Goal: Task Accomplishment & Management: Manage account settings

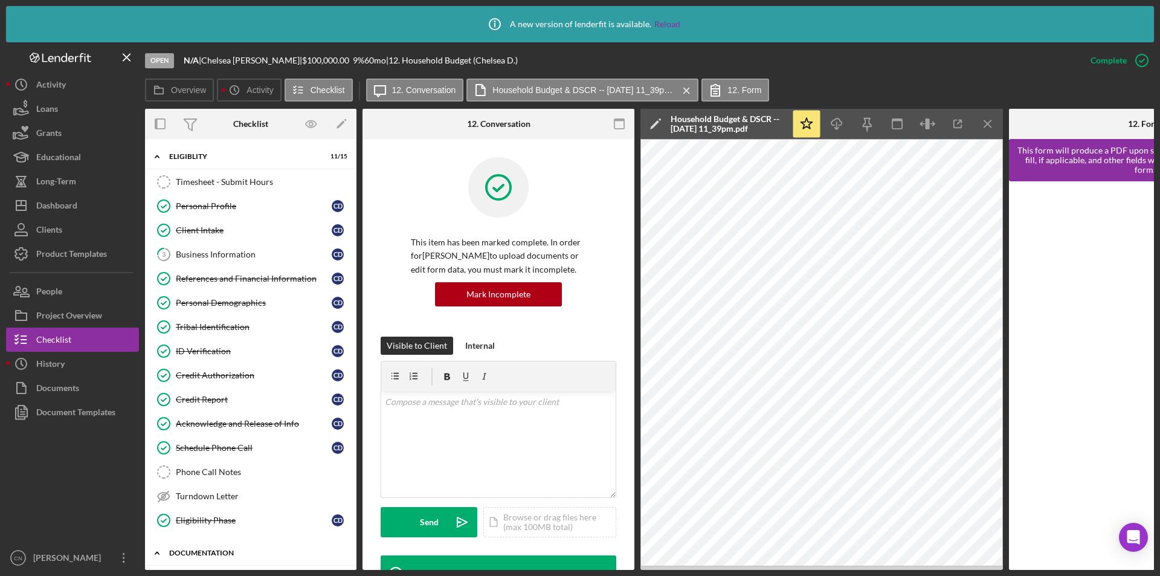
scroll to position [204, 0]
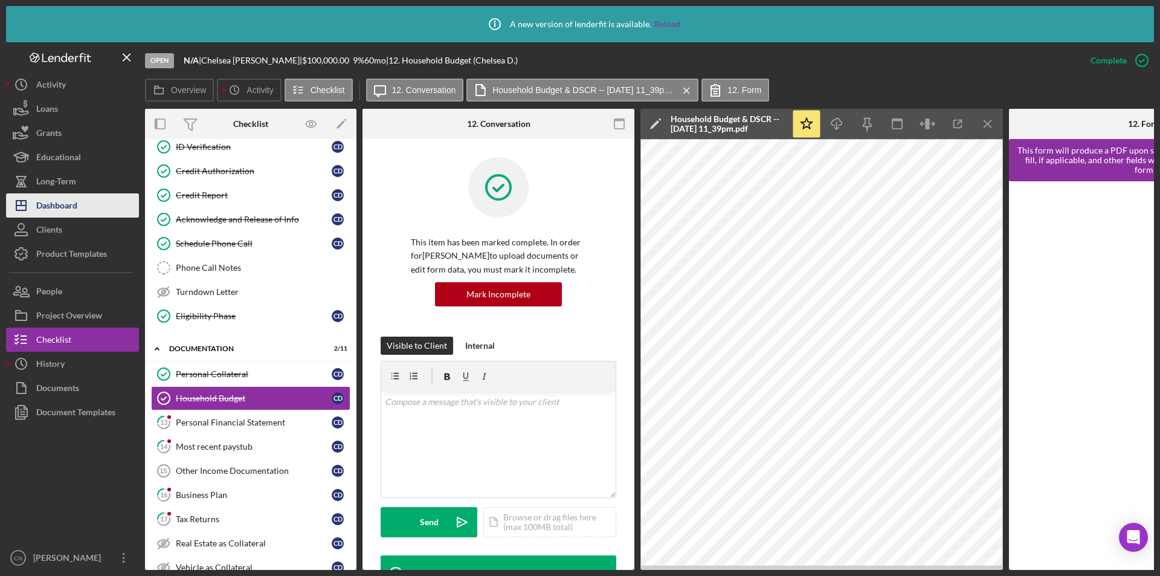
click at [57, 204] on div "Dashboard" at bounding box center [56, 206] width 41 height 27
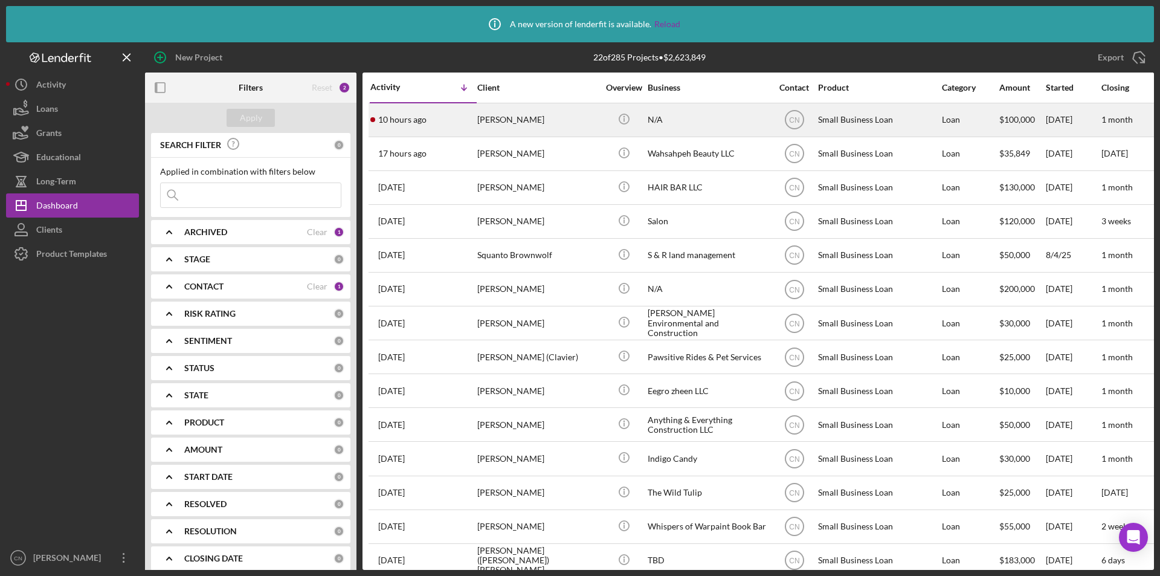
click at [511, 120] on div "[PERSON_NAME]" at bounding box center [537, 120] width 121 height 32
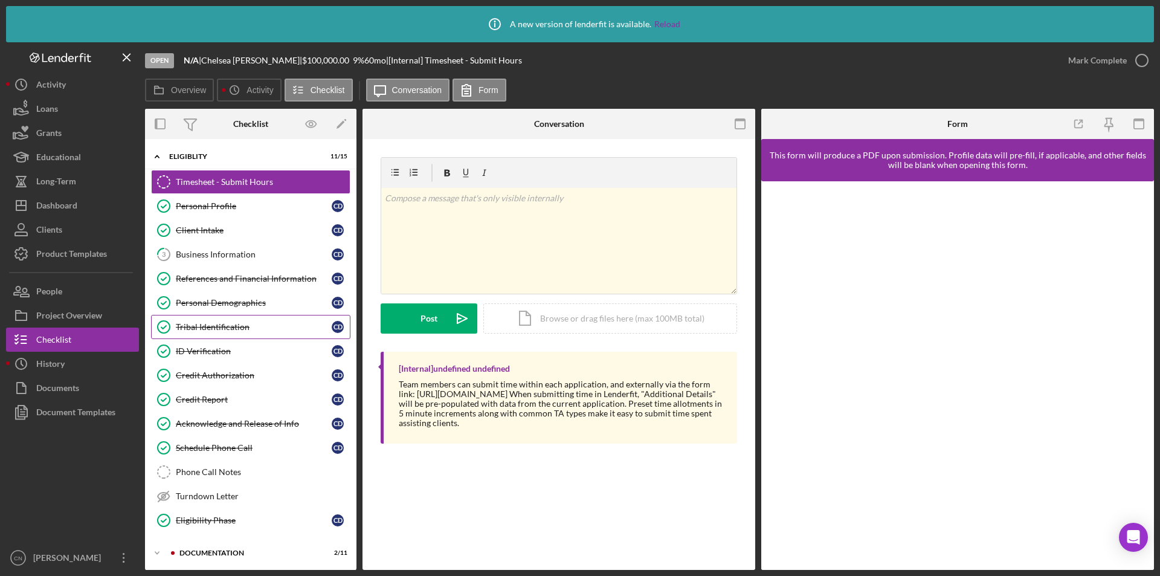
scroll to position [83, 0]
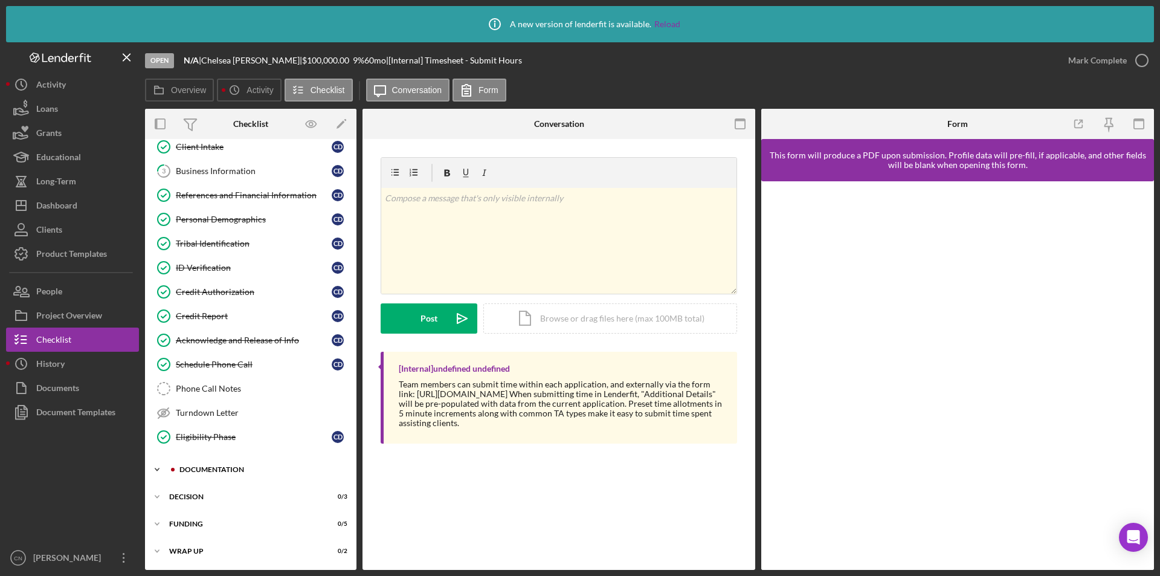
click at [212, 469] on div "Documentation" at bounding box center [260, 469] width 162 height 7
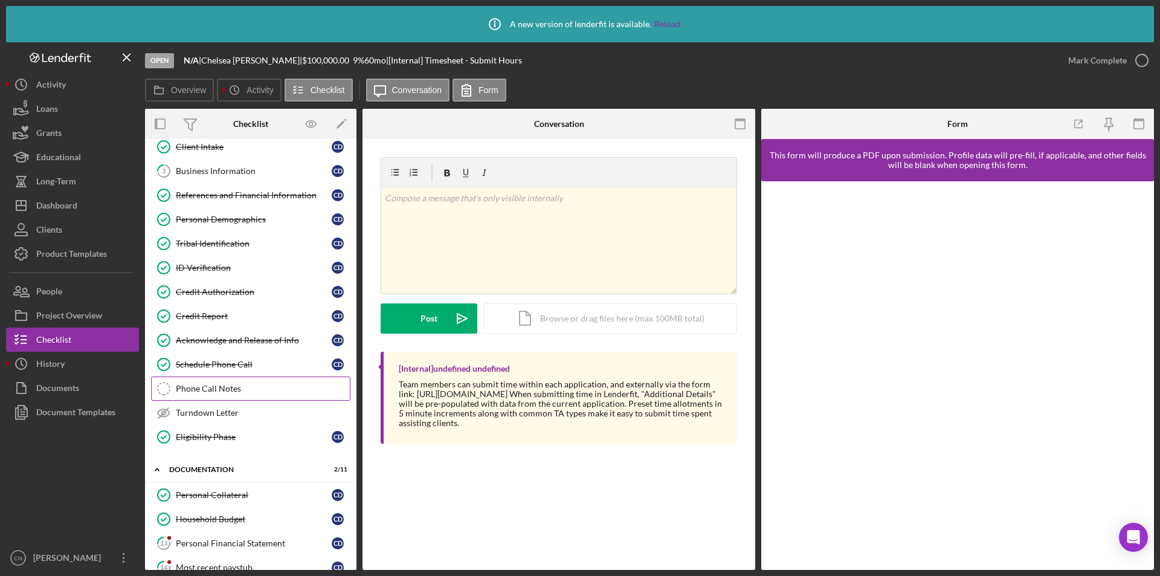
scroll to position [265, 0]
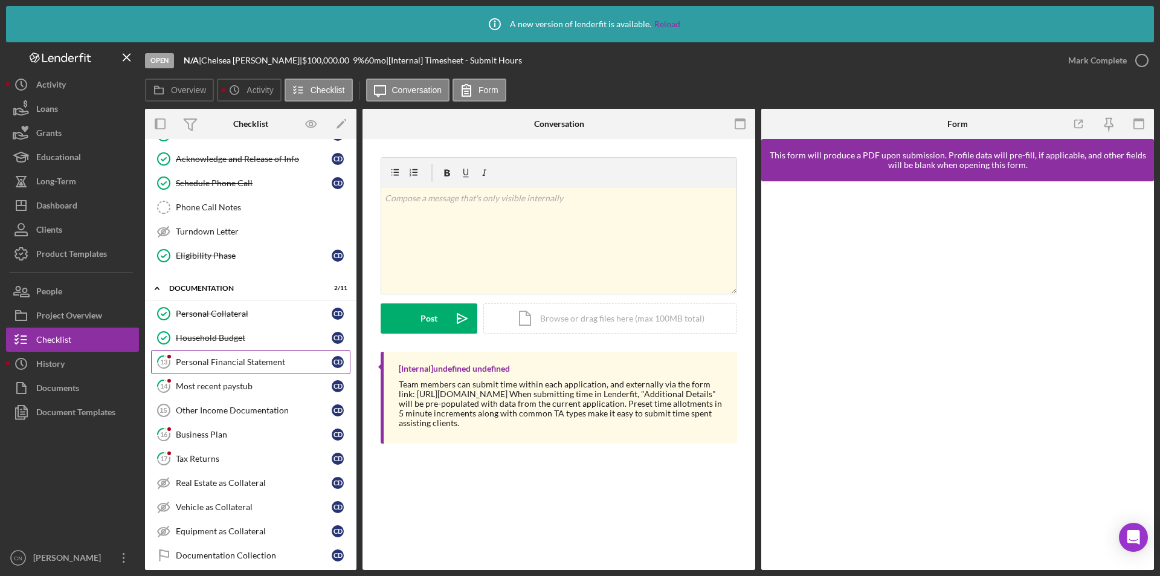
click at [227, 358] on div "Personal Financial Statement" at bounding box center [254, 362] width 156 height 10
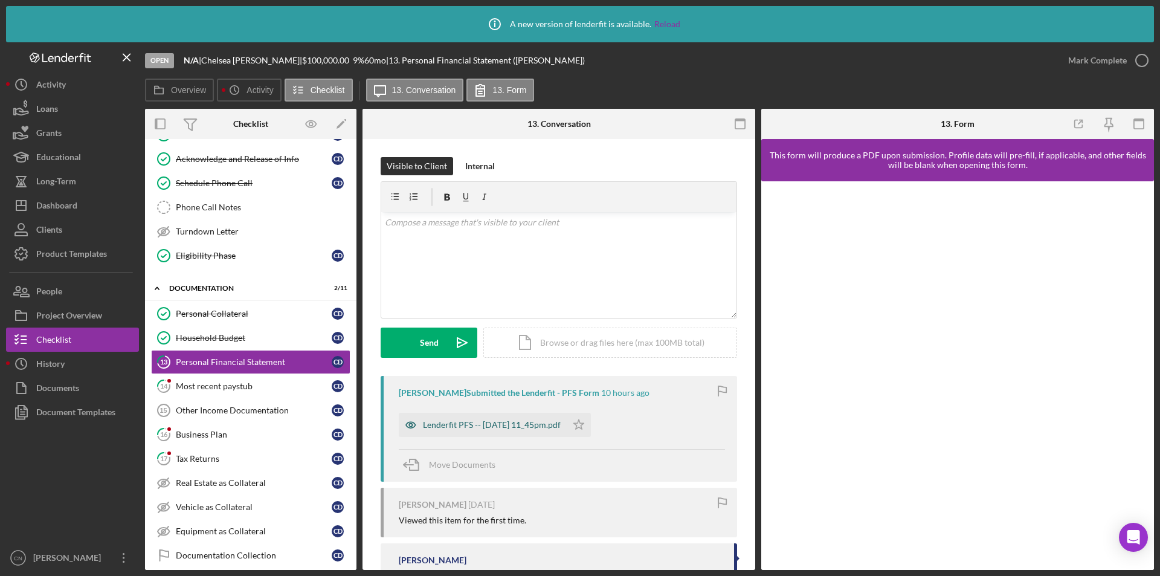
click at [510, 424] on div "Lenderfit PFS -- [DATE] 11_45pm.pdf" at bounding box center [492, 425] width 138 height 10
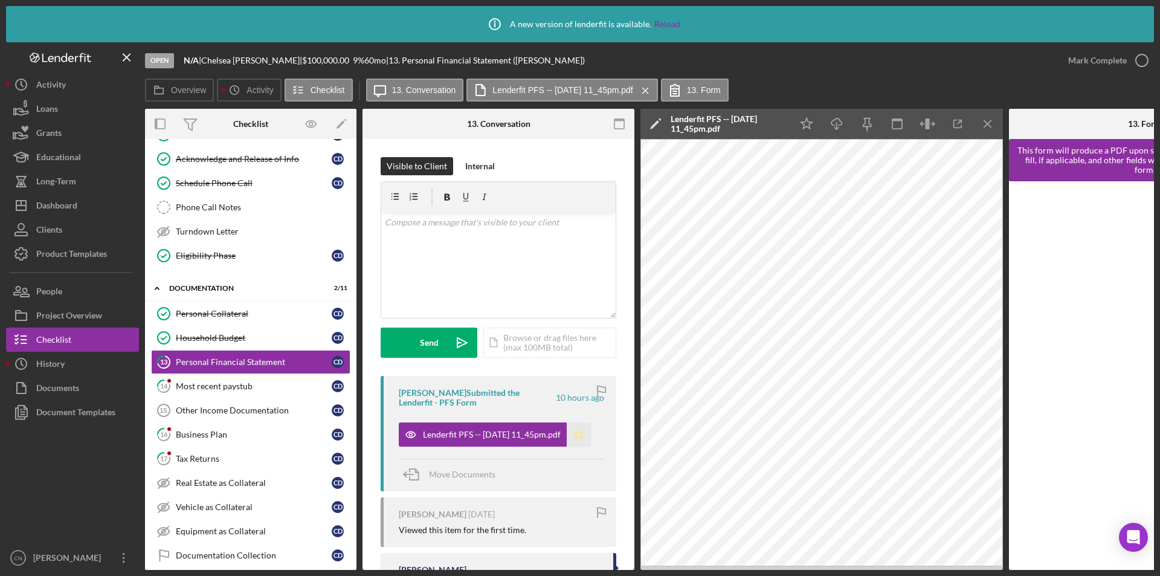
click at [584, 437] on polygon "button" at bounding box center [579, 434] width 10 height 10
click at [1140, 63] on icon "button" at bounding box center [1142, 60] width 30 height 30
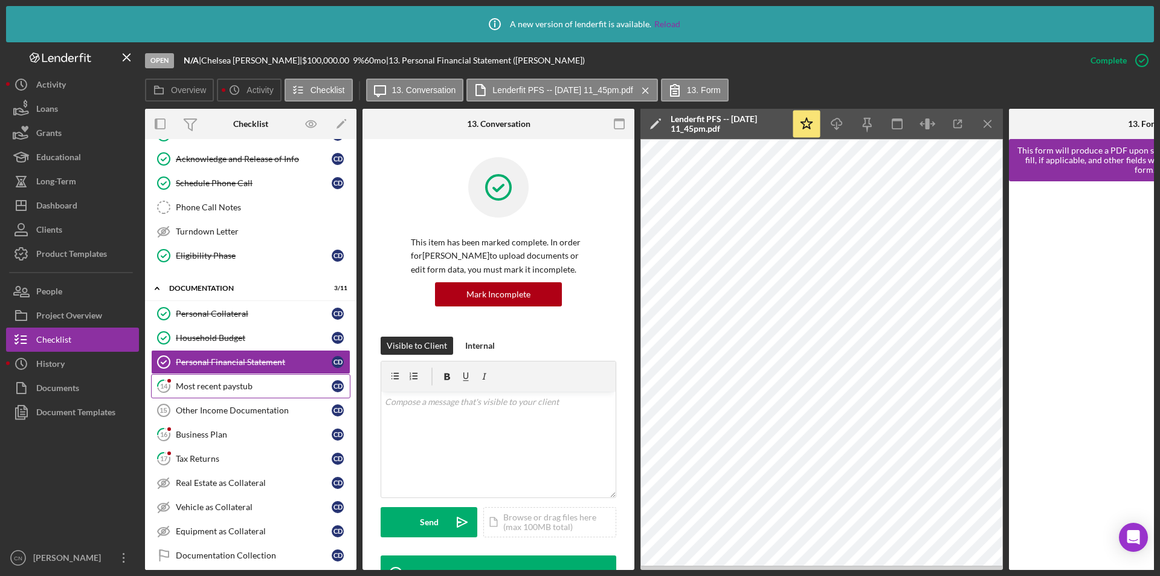
click at [192, 380] on link "14 Most recent paystub C D" at bounding box center [250, 386] width 199 height 24
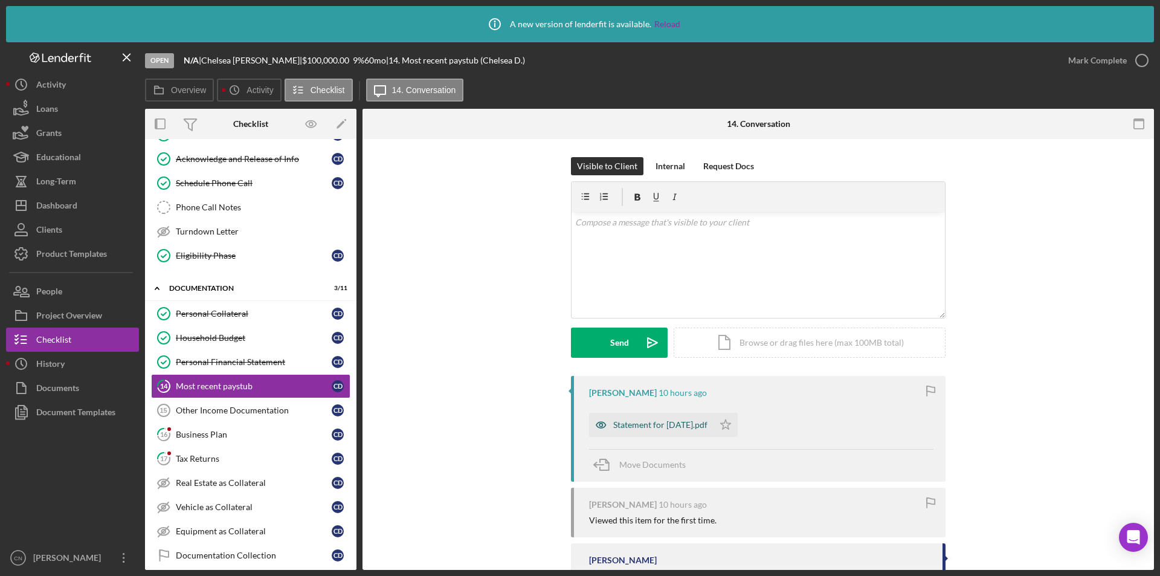
click at [663, 421] on div "Statement for [DATE].pdf" at bounding box center [660, 425] width 94 height 10
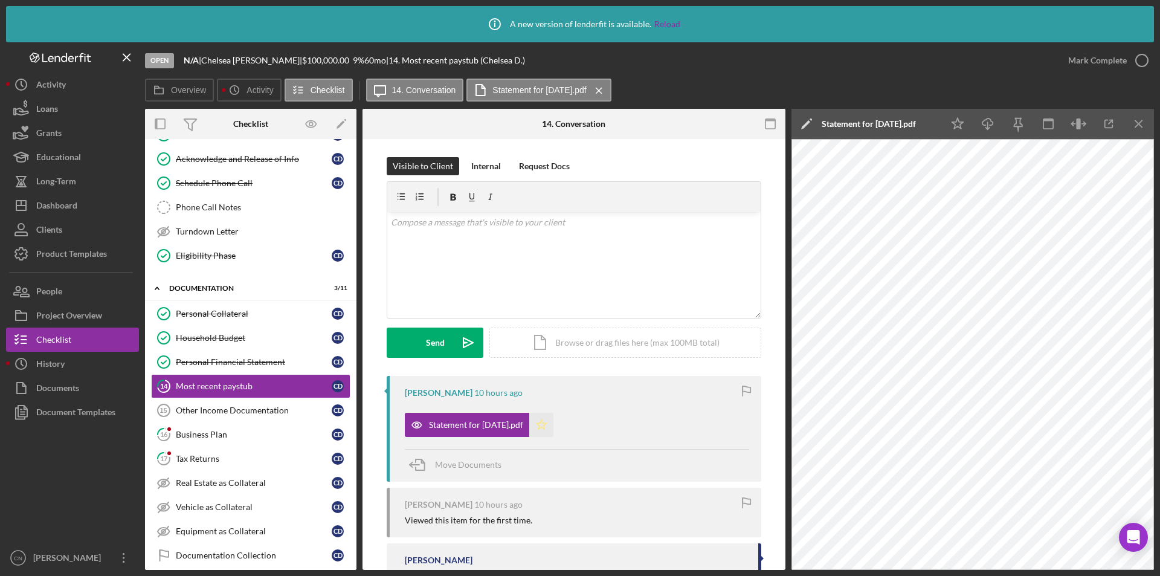
drag, startPoint x: 561, startPoint y: 419, endPoint x: 687, endPoint y: 402, distance: 127.5
click at [553, 422] on icon "Icon/Star" at bounding box center [541, 425] width 24 height 24
click at [1141, 57] on icon "button" at bounding box center [1142, 60] width 30 height 30
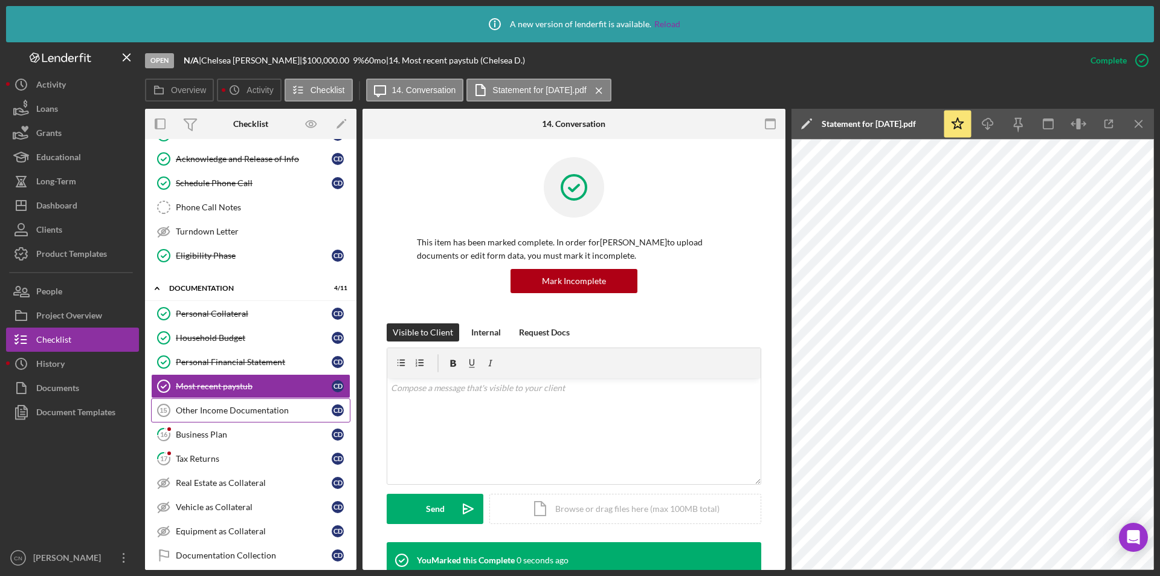
click at [207, 413] on div "Other Income Documentation" at bounding box center [254, 410] width 156 height 10
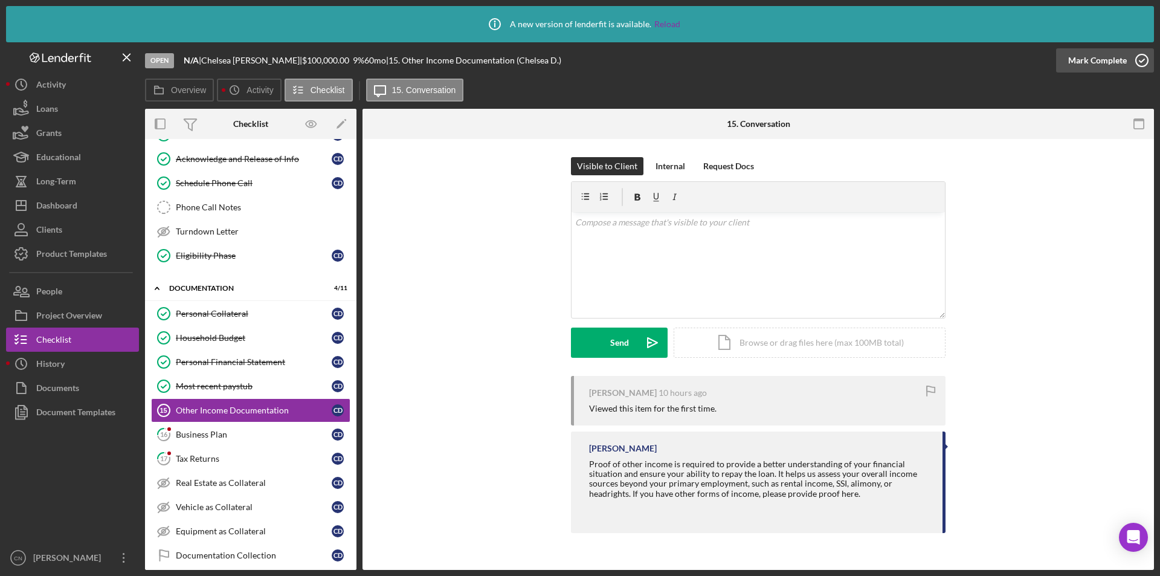
click at [1138, 57] on icon "button" at bounding box center [1142, 60] width 30 height 30
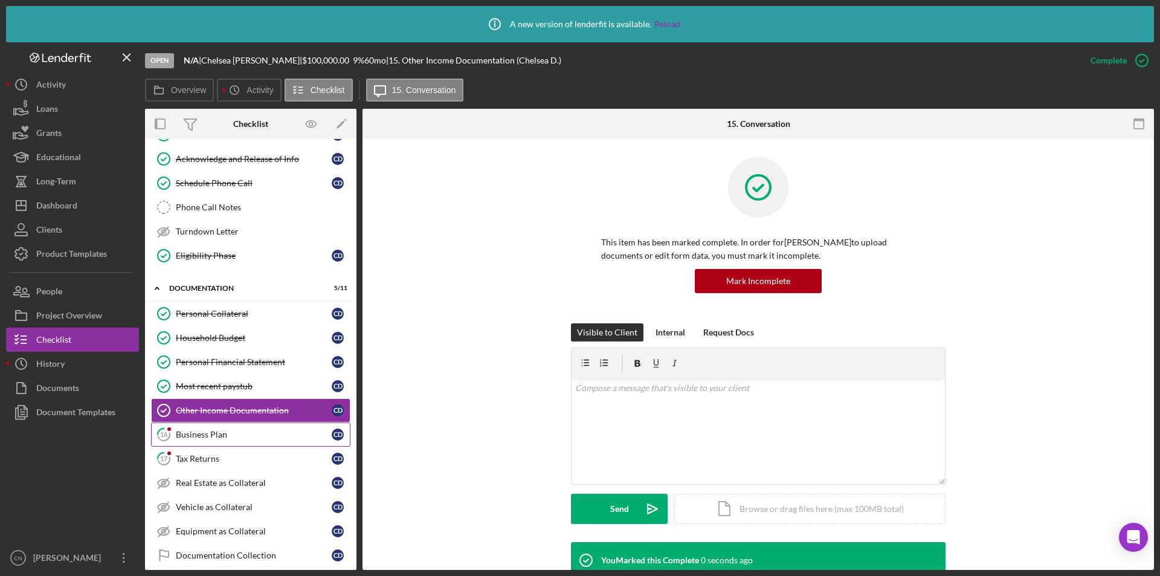
click at [194, 433] on div "Business Plan" at bounding box center [254, 435] width 156 height 10
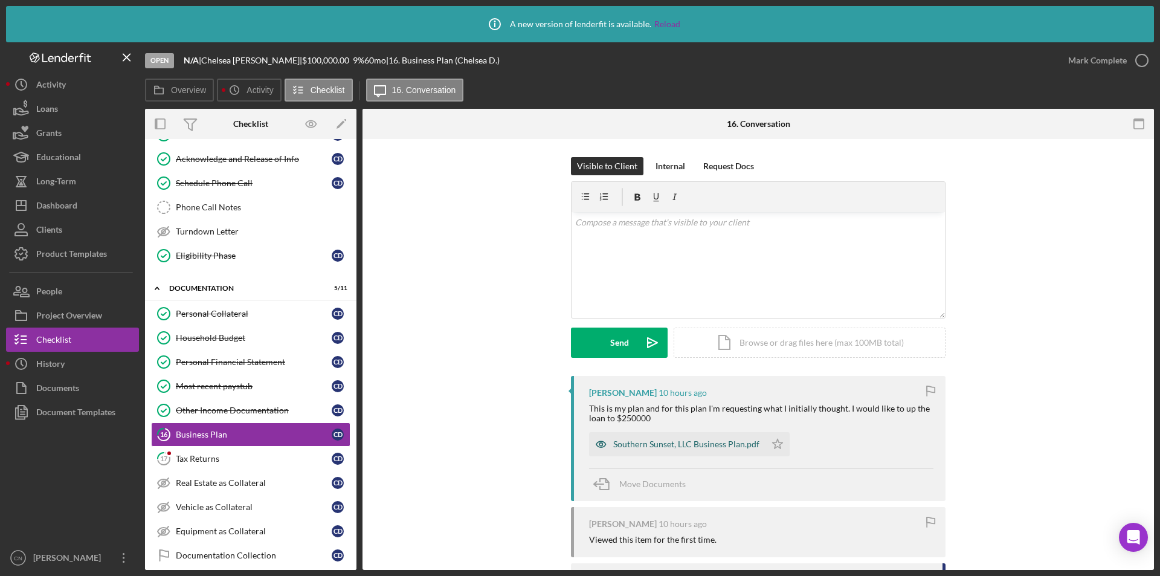
click at [665, 442] on div "Southern Sunset, LLC Business Plan.pdf" at bounding box center [686, 444] width 146 height 10
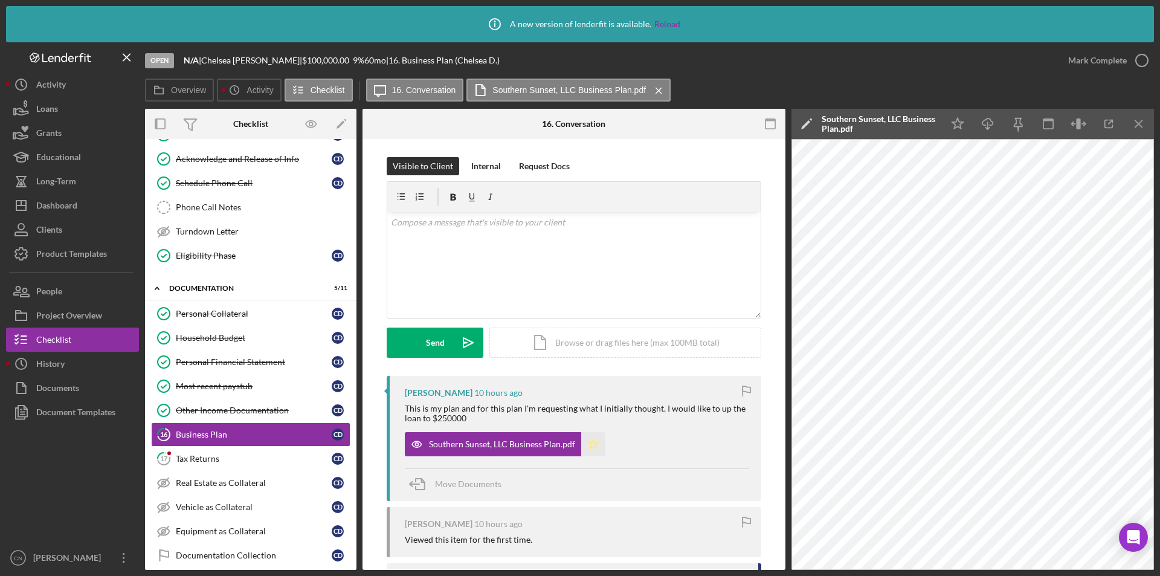
click at [589, 442] on polygon "button" at bounding box center [594, 444] width 10 height 10
click at [1142, 56] on icon "button" at bounding box center [1142, 60] width 30 height 30
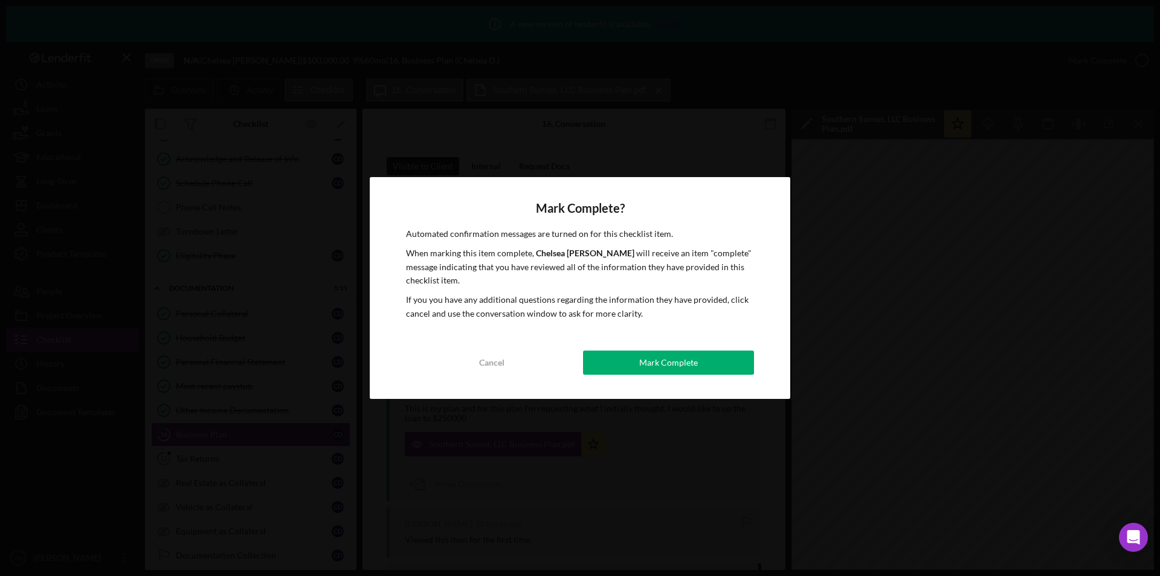
click at [671, 365] on div "Mark Complete" at bounding box center [668, 362] width 59 height 24
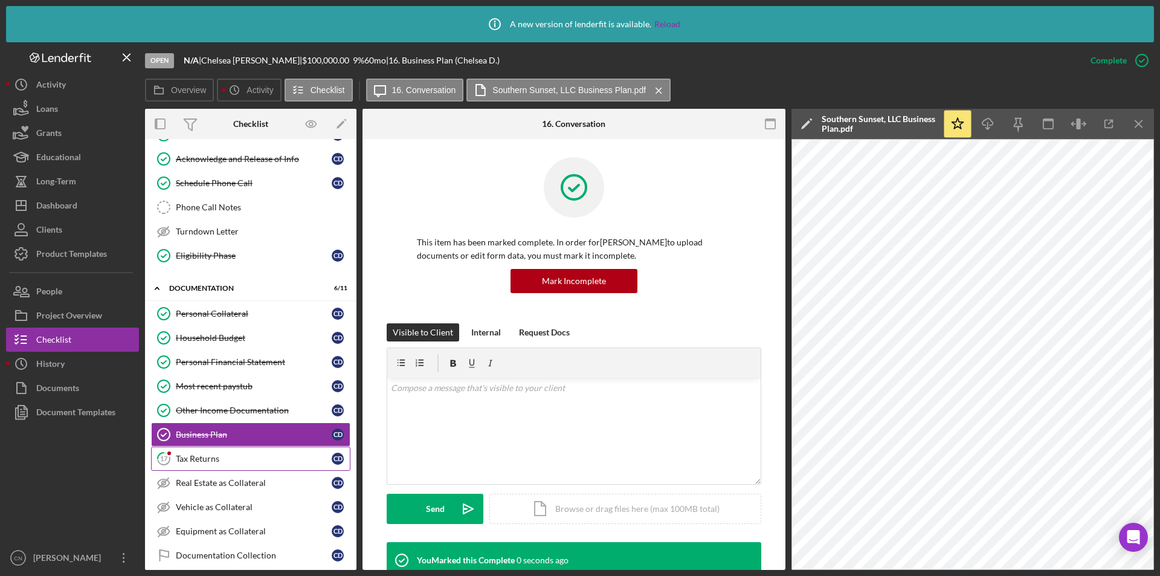
click at [192, 459] on div "Tax Returns" at bounding box center [254, 459] width 156 height 10
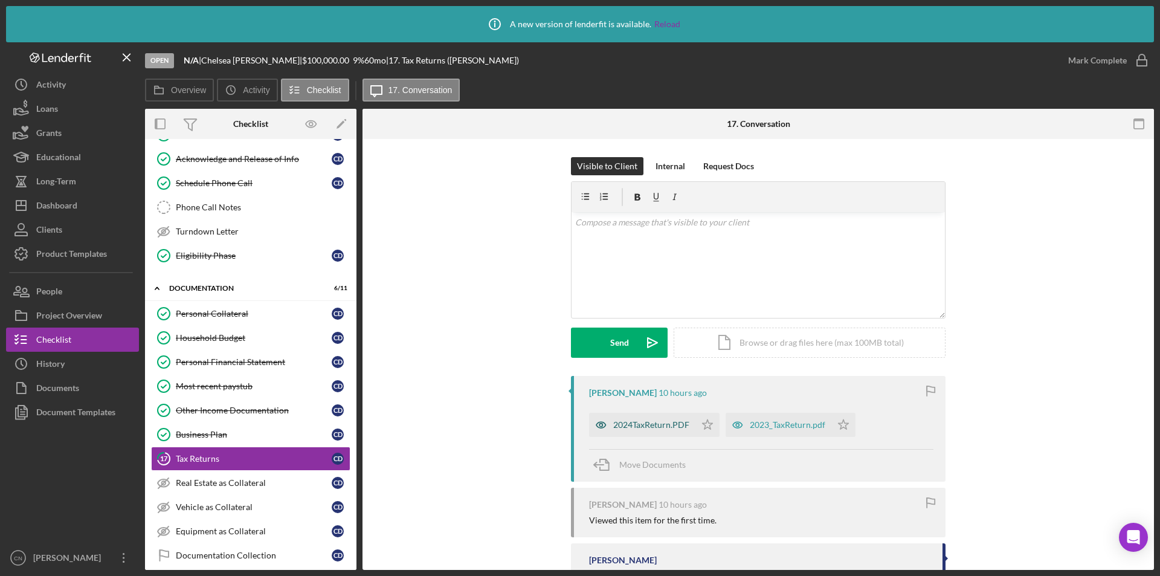
click at [668, 427] on div "2024TaxReturn.PDF" at bounding box center [651, 425] width 76 height 10
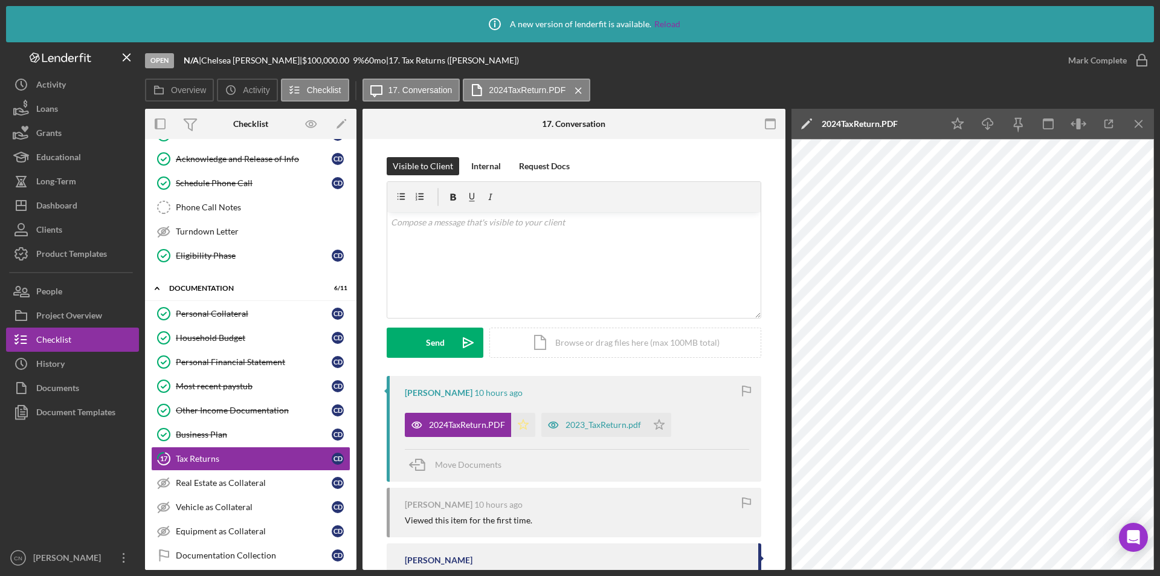
click at [519, 429] on polygon "button" at bounding box center [523, 424] width 10 height 10
click at [604, 424] on div "2023_TaxReturn.pdf" at bounding box center [604, 425] width 76 height 10
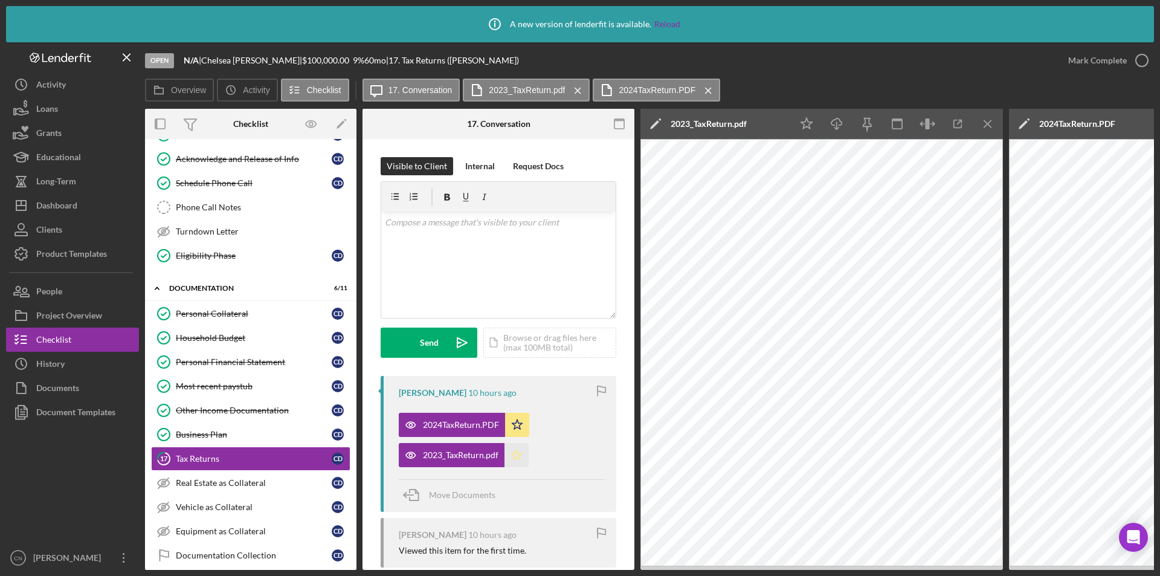
click at [525, 455] on icon "Icon/Star" at bounding box center [517, 455] width 24 height 24
click at [1142, 58] on icon "button" at bounding box center [1142, 60] width 30 height 30
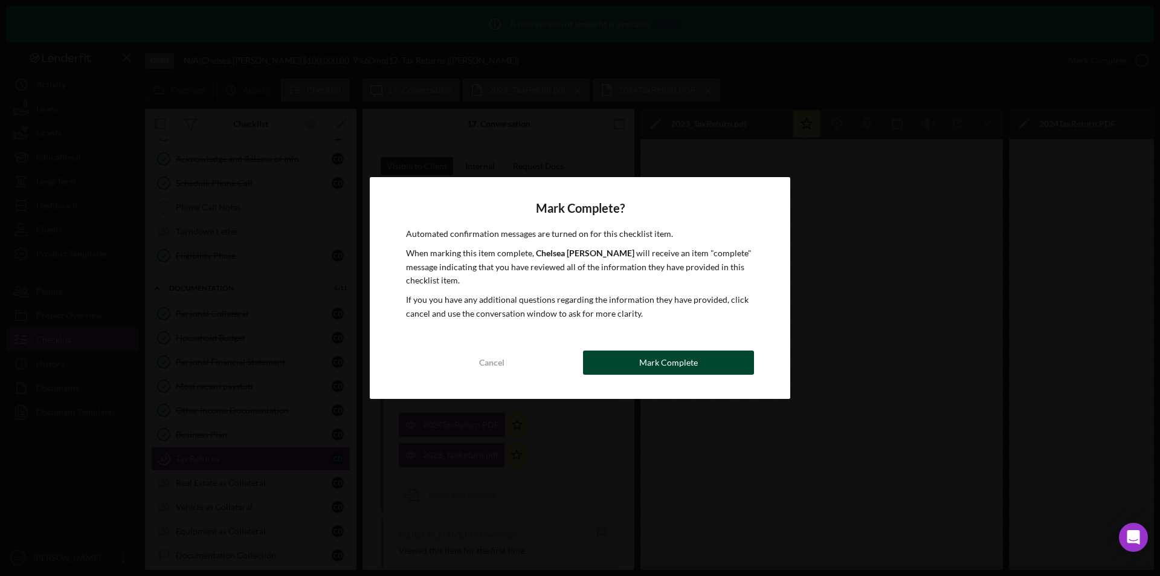
click at [645, 361] on div "Mark Complete" at bounding box center [668, 362] width 59 height 24
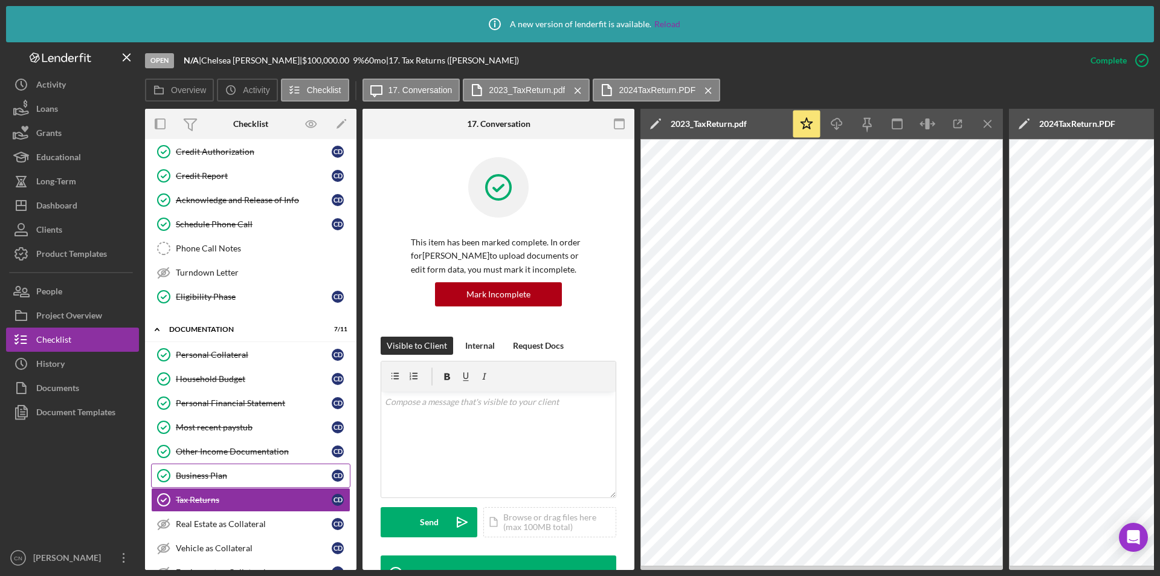
scroll to position [204, 0]
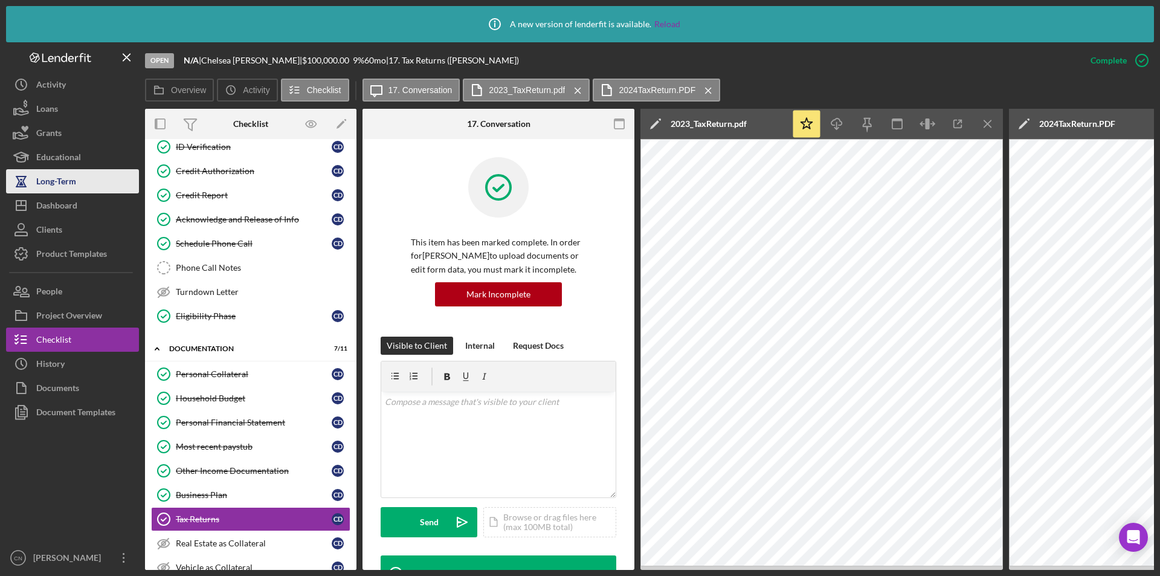
click at [57, 193] on div "Long-Term" at bounding box center [56, 182] width 40 height 27
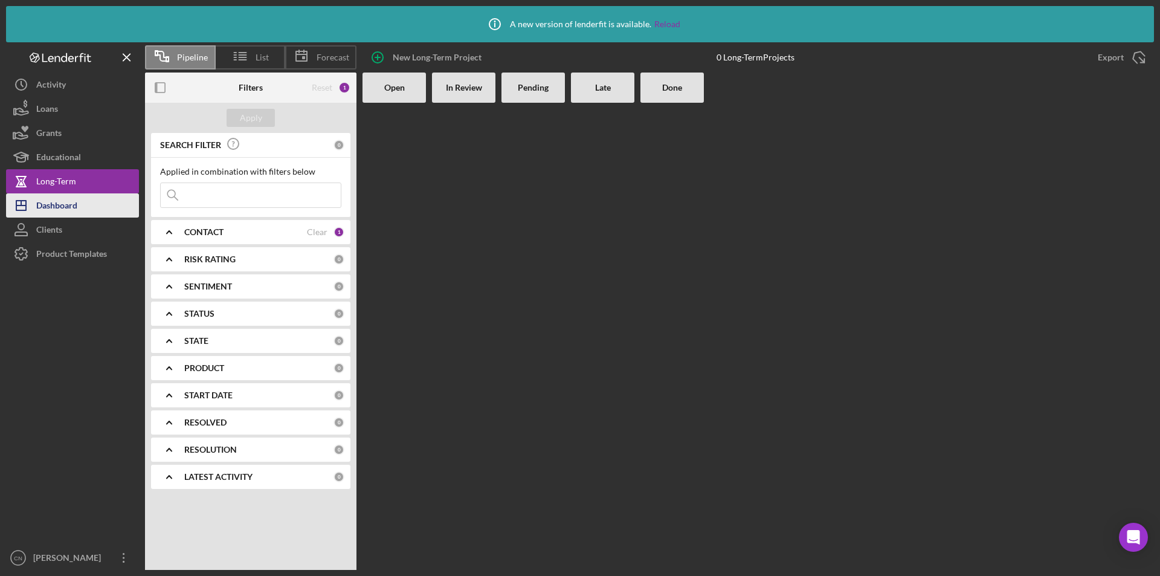
click at [57, 201] on div "Dashboard" at bounding box center [56, 206] width 41 height 27
